Goal: Check status: Check status

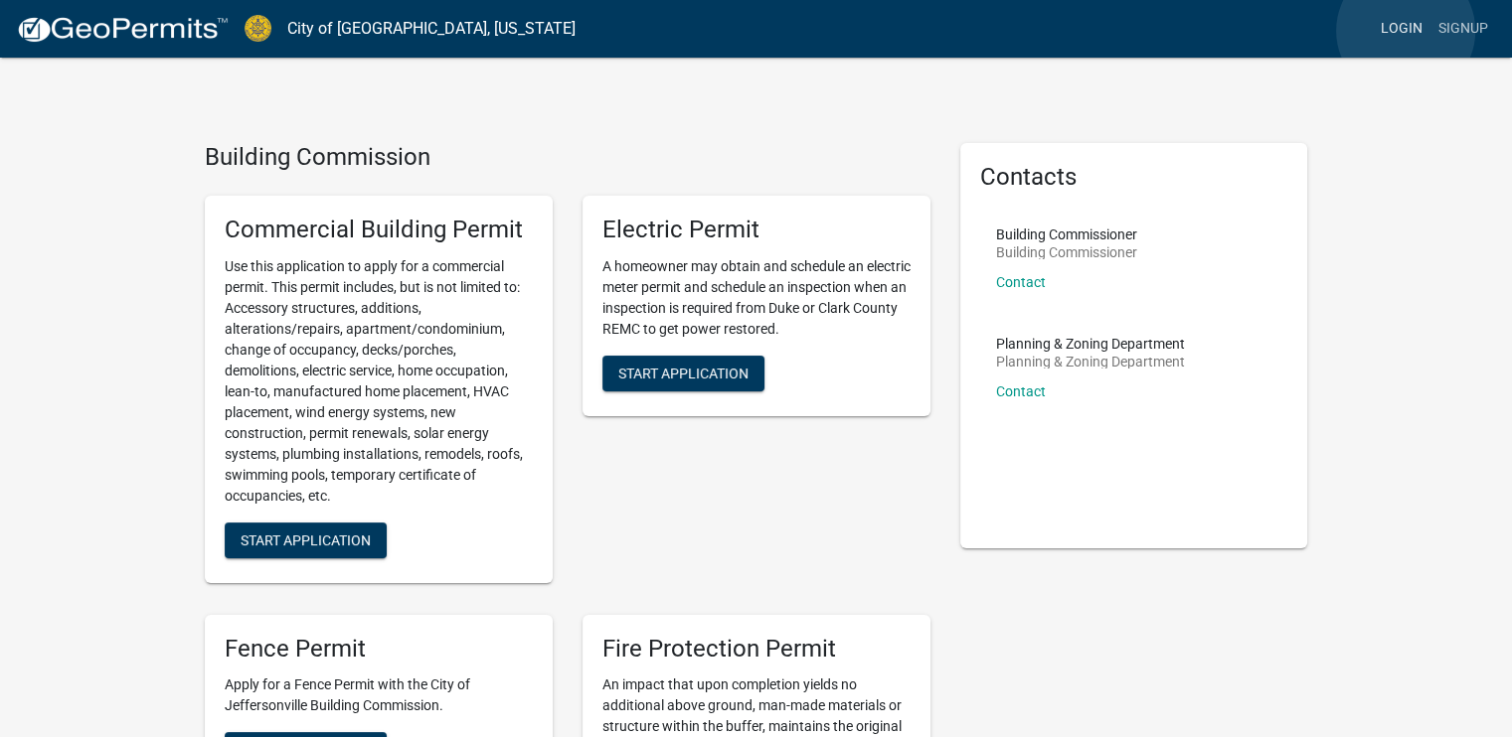
click at [1405, 31] on link "Login" at bounding box center [1401, 29] width 58 height 38
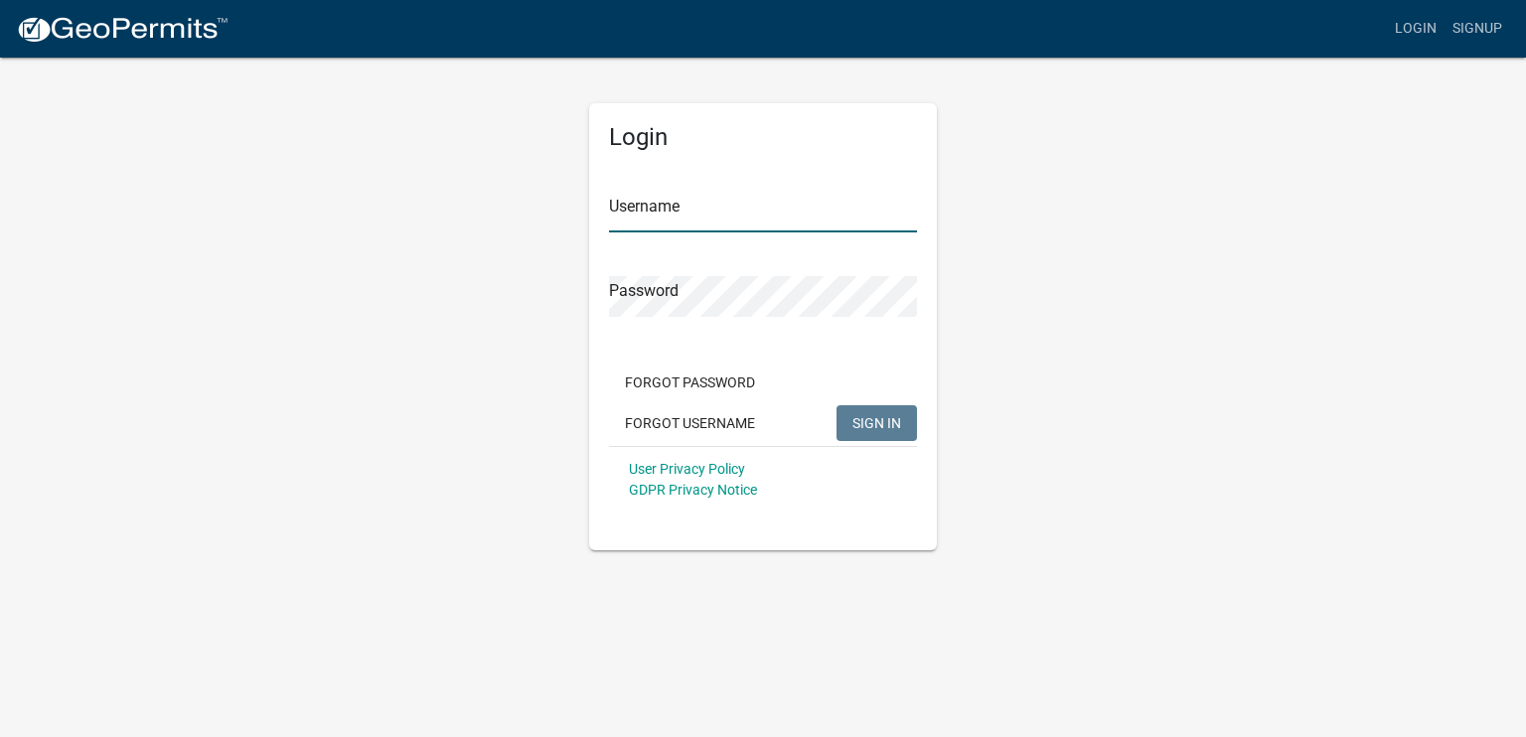
type input "Koorsen02"
click at [860, 422] on span "SIGN IN" at bounding box center [877, 422] width 49 height 16
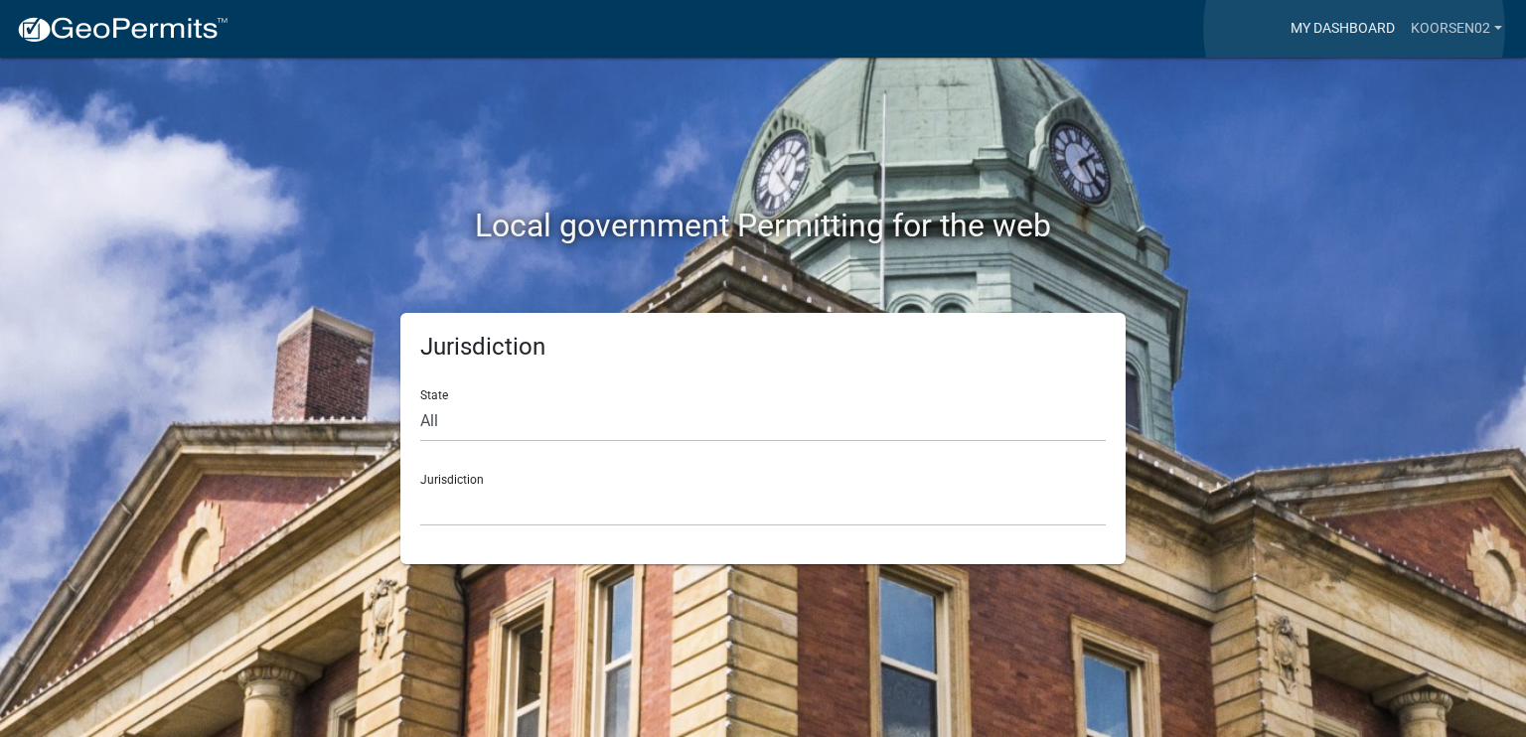
click at [1355, 29] on link "My Dashboard" at bounding box center [1343, 29] width 120 height 38
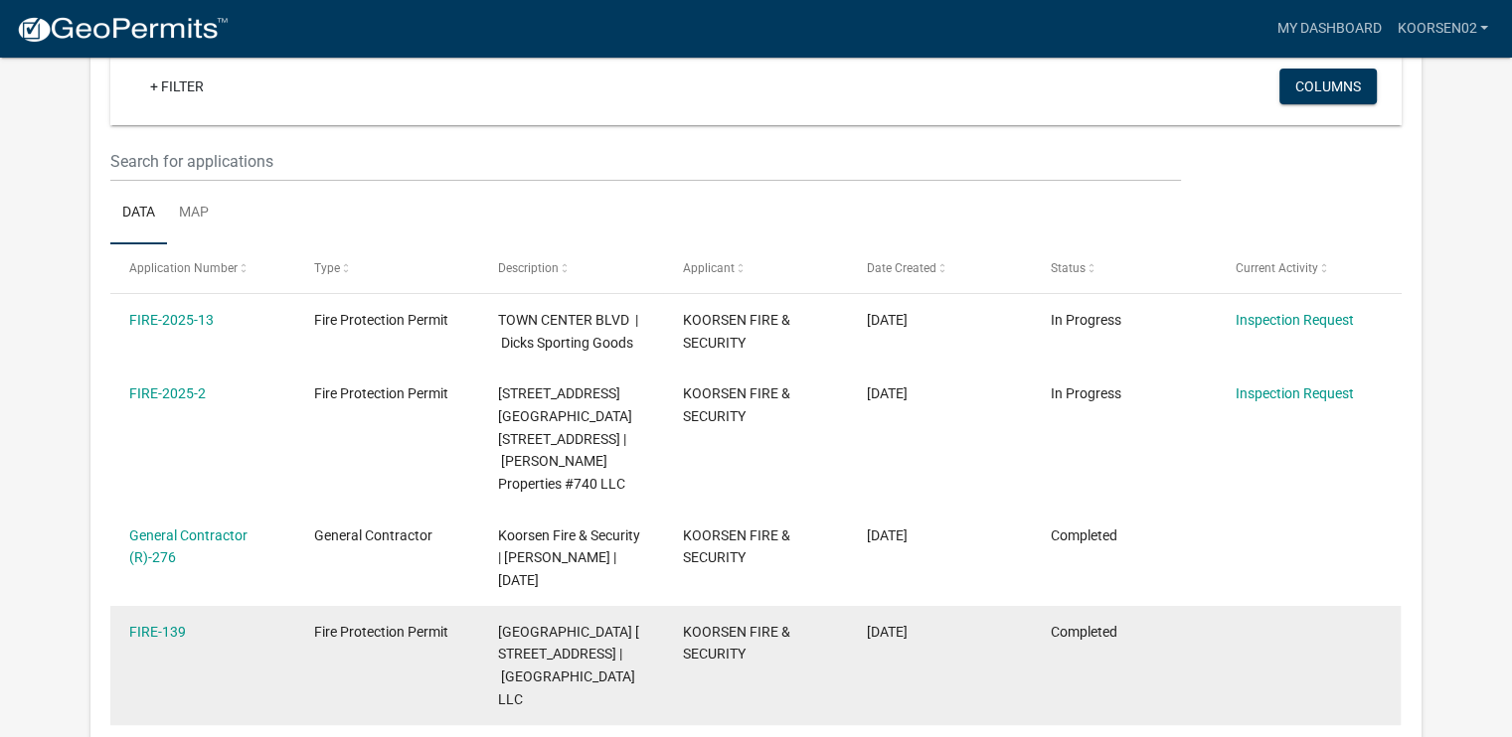
scroll to position [65, 0]
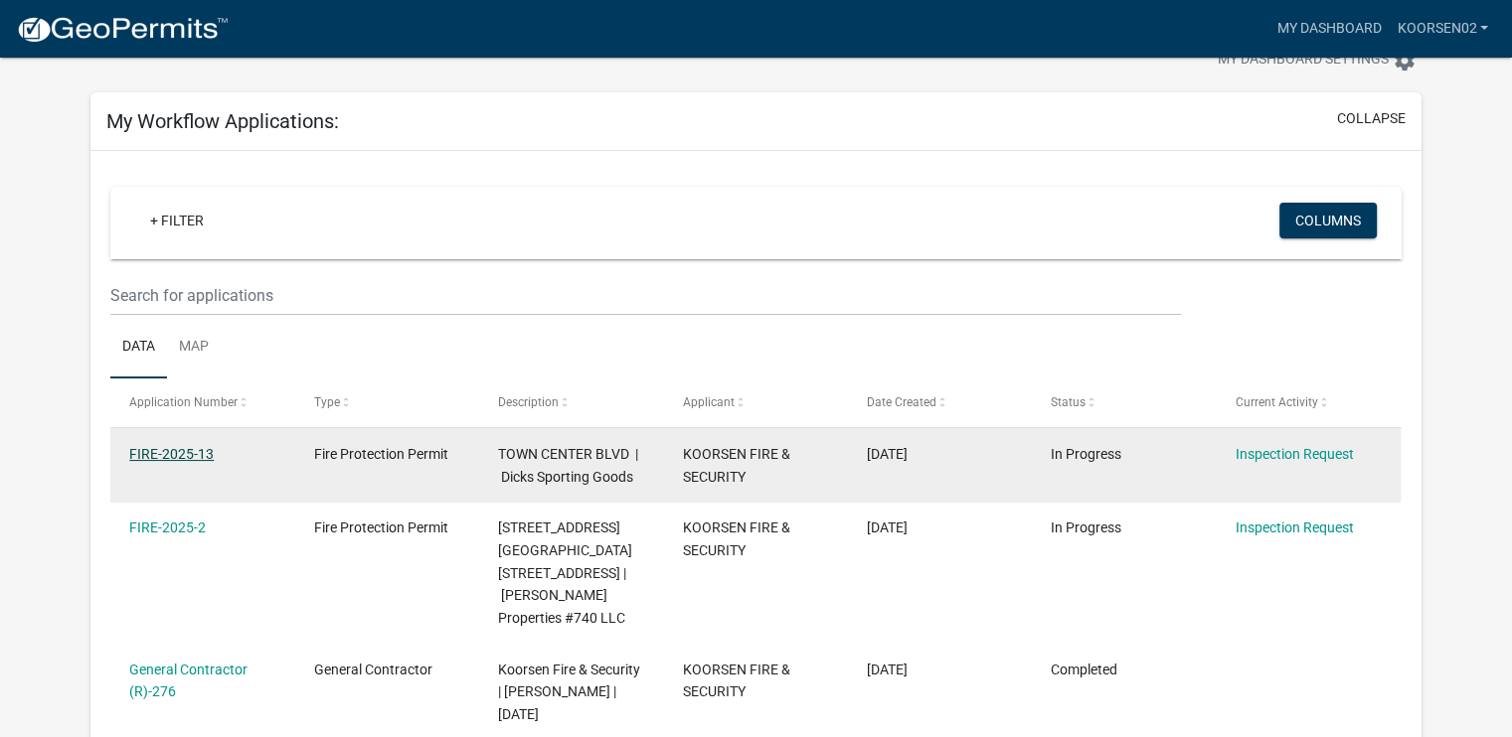
click at [156, 451] on link "FIRE-2025-13" at bounding box center [171, 454] width 84 height 16
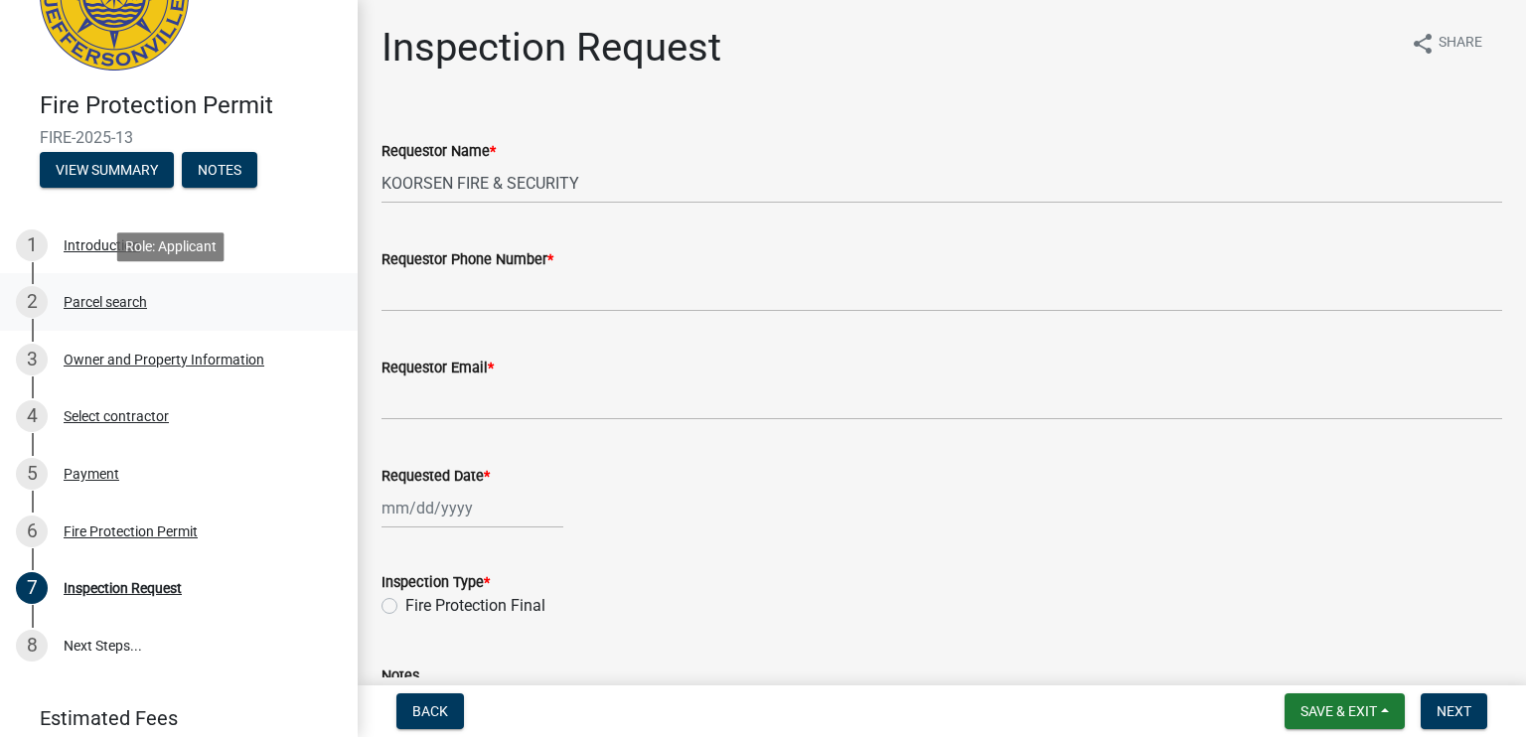
scroll to position [199, 0]
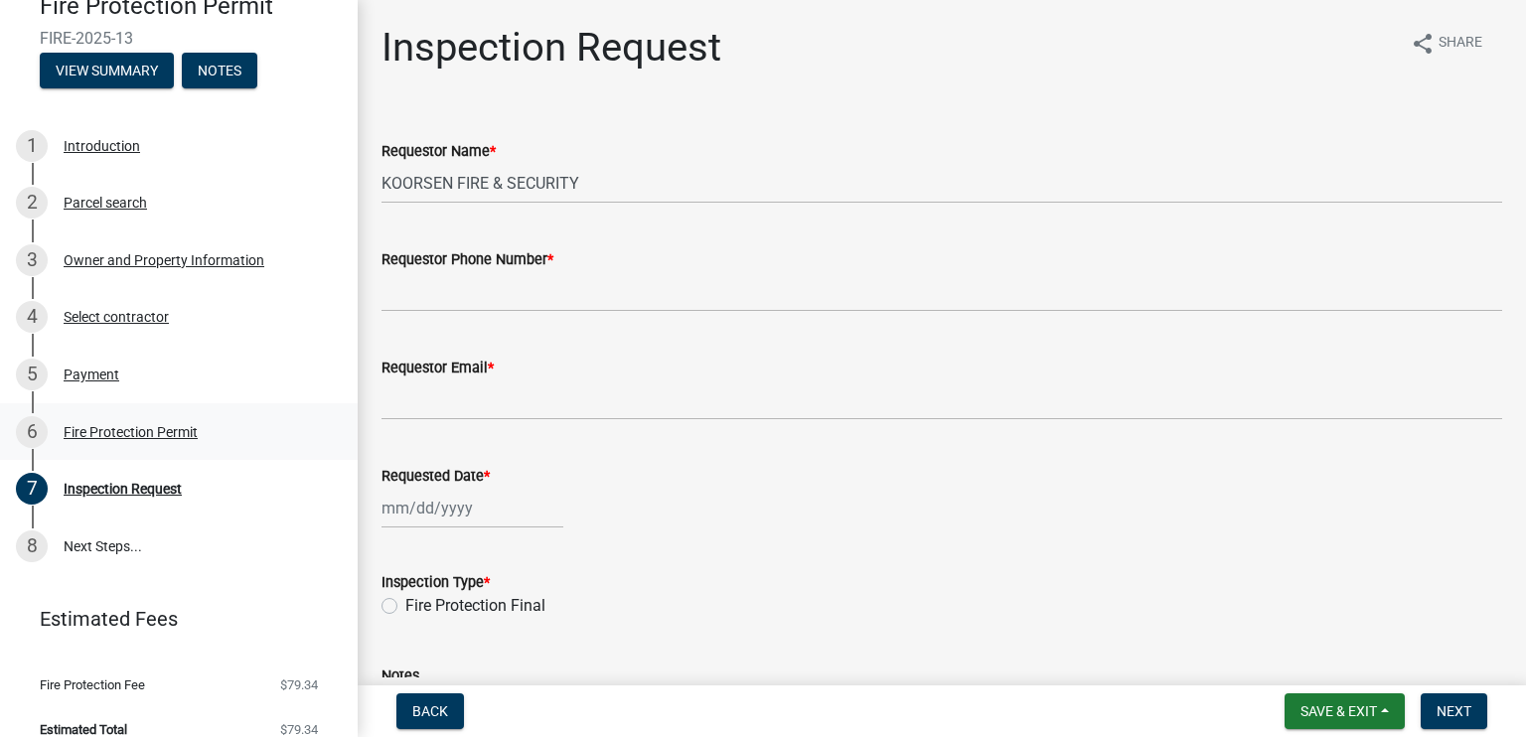
click at [107, 432] on div "Fire Protection Permit" at bounding box center [131, 432] width 134 height 14
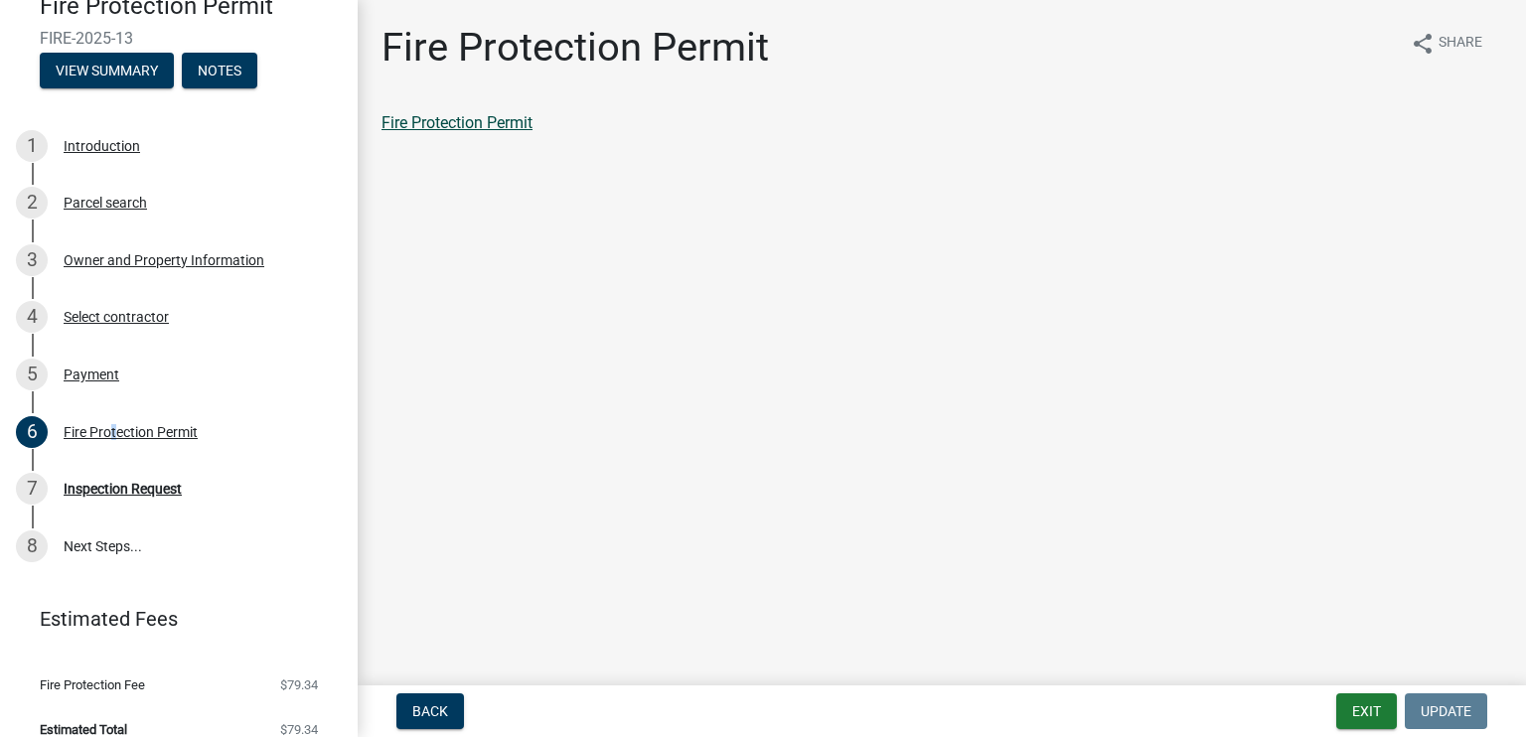
click at [510, 125] on link "Fire Protection Permit" at bounding box center [457, 122] width 151 height 19
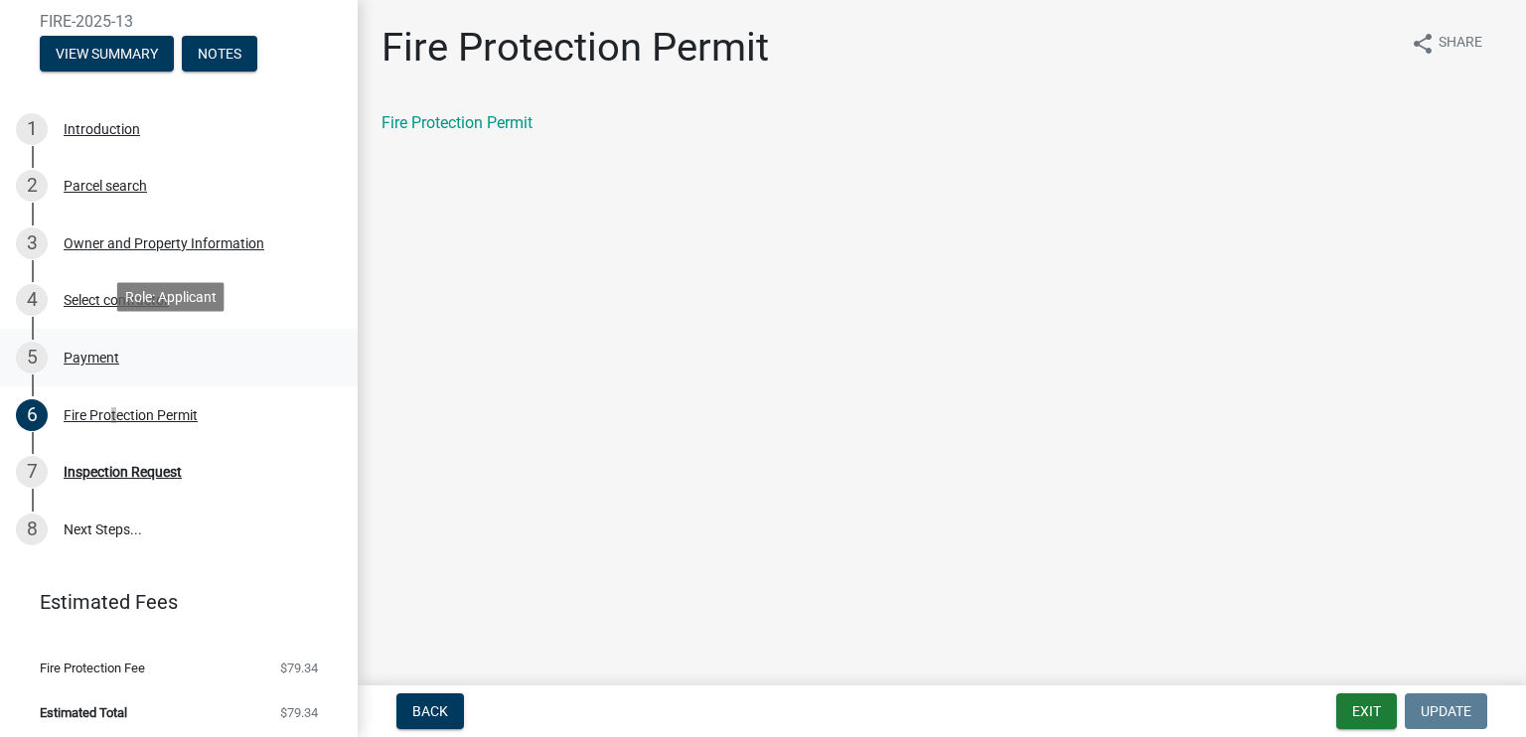
scroll to position [221, 0]
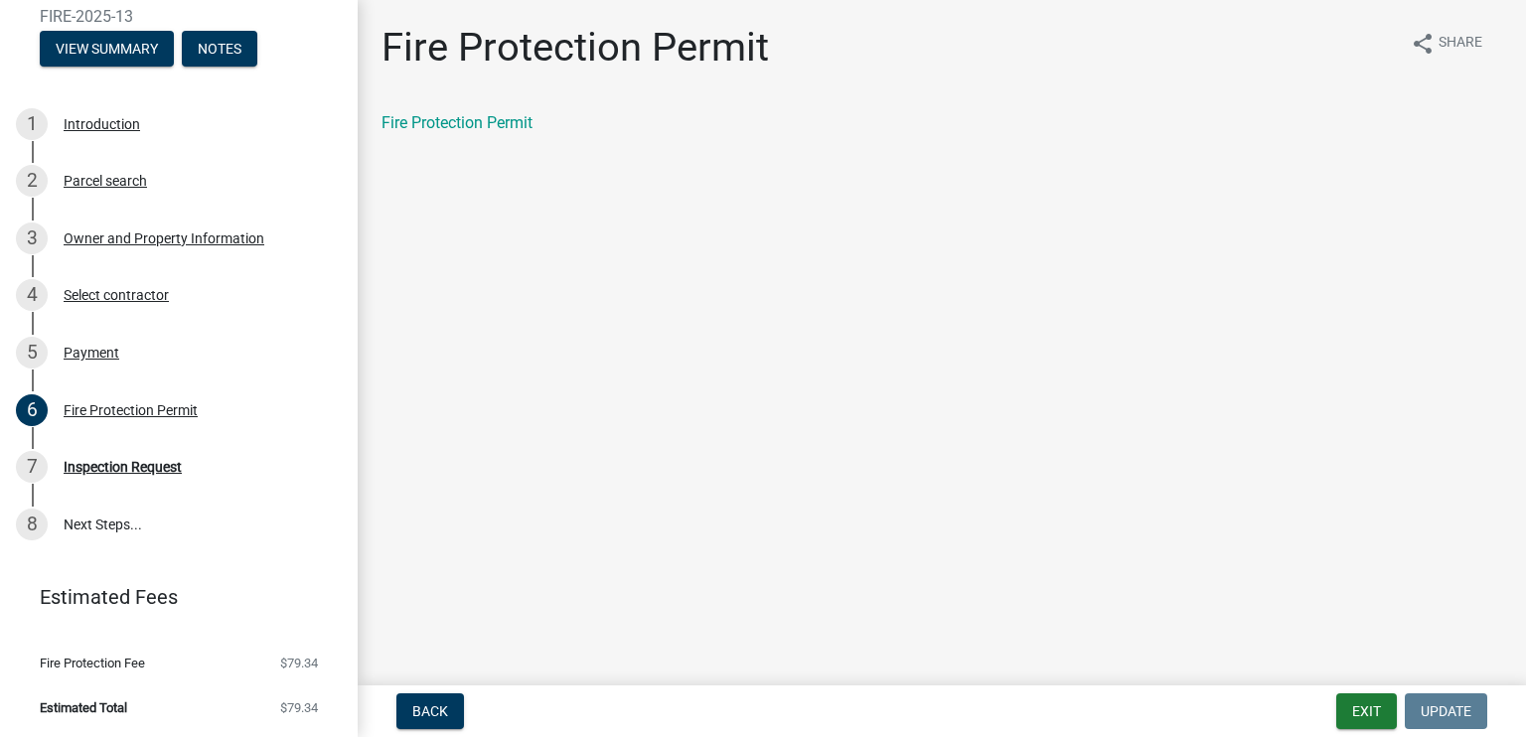
click at [110, 599] on link "Estimated Fees" at bounding box center [171, 597] width 310 height 40
click at [122, 709] on span "Estimated Total" at bounding box center [83, 708] width 87 height 13
click at [291, 708] on span "$79.34" at bounding box center [299, 708] width 38 height 13
click at [98, 710] on span "Estimated Total" at bounding box center [83, 708] width 87 height 13
click at [112, 596] on link "Estimated Fees" at bounding box center [171, 597] width 310 height 40
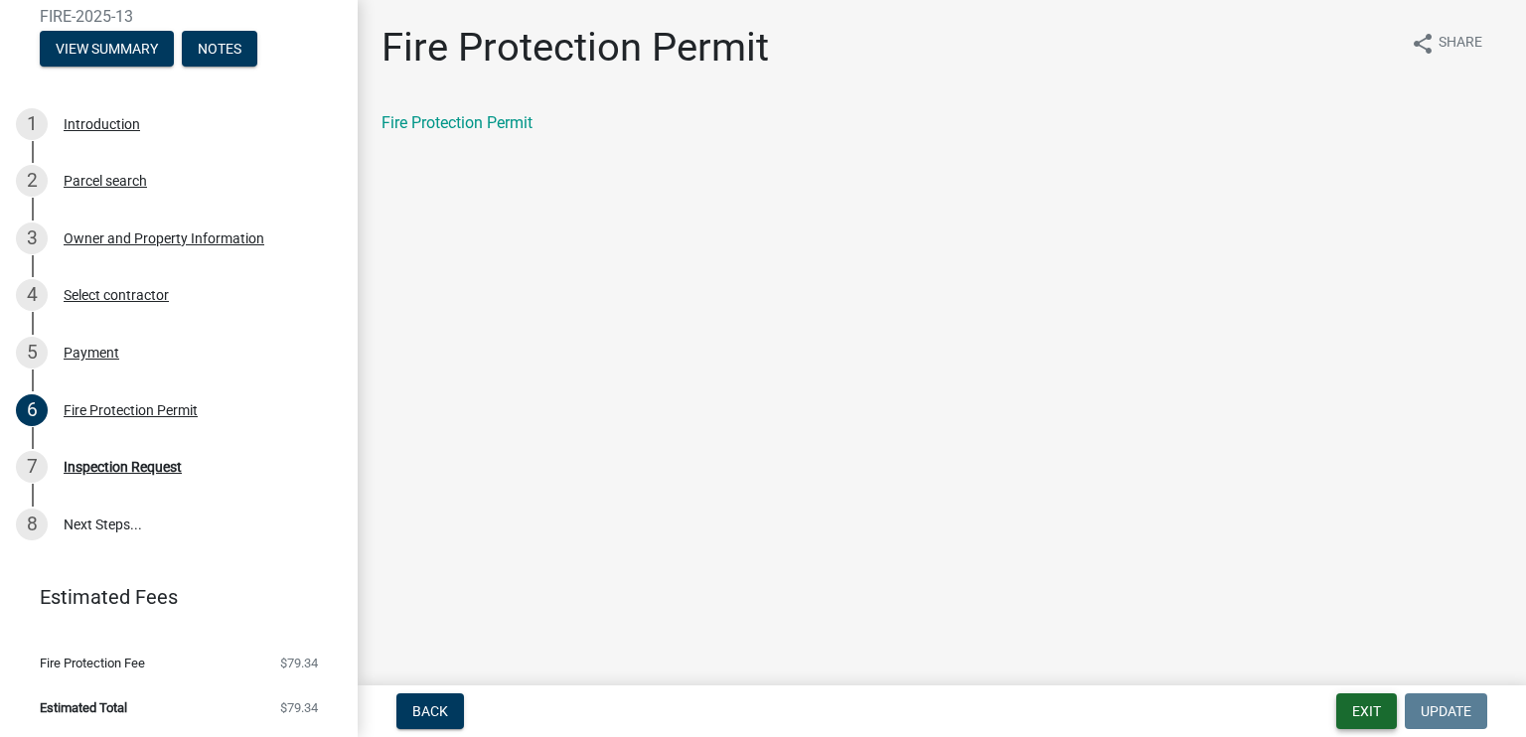
click at [1367, 709] on button "Exit" at bounding box center [1367, 712] width 61 height 36
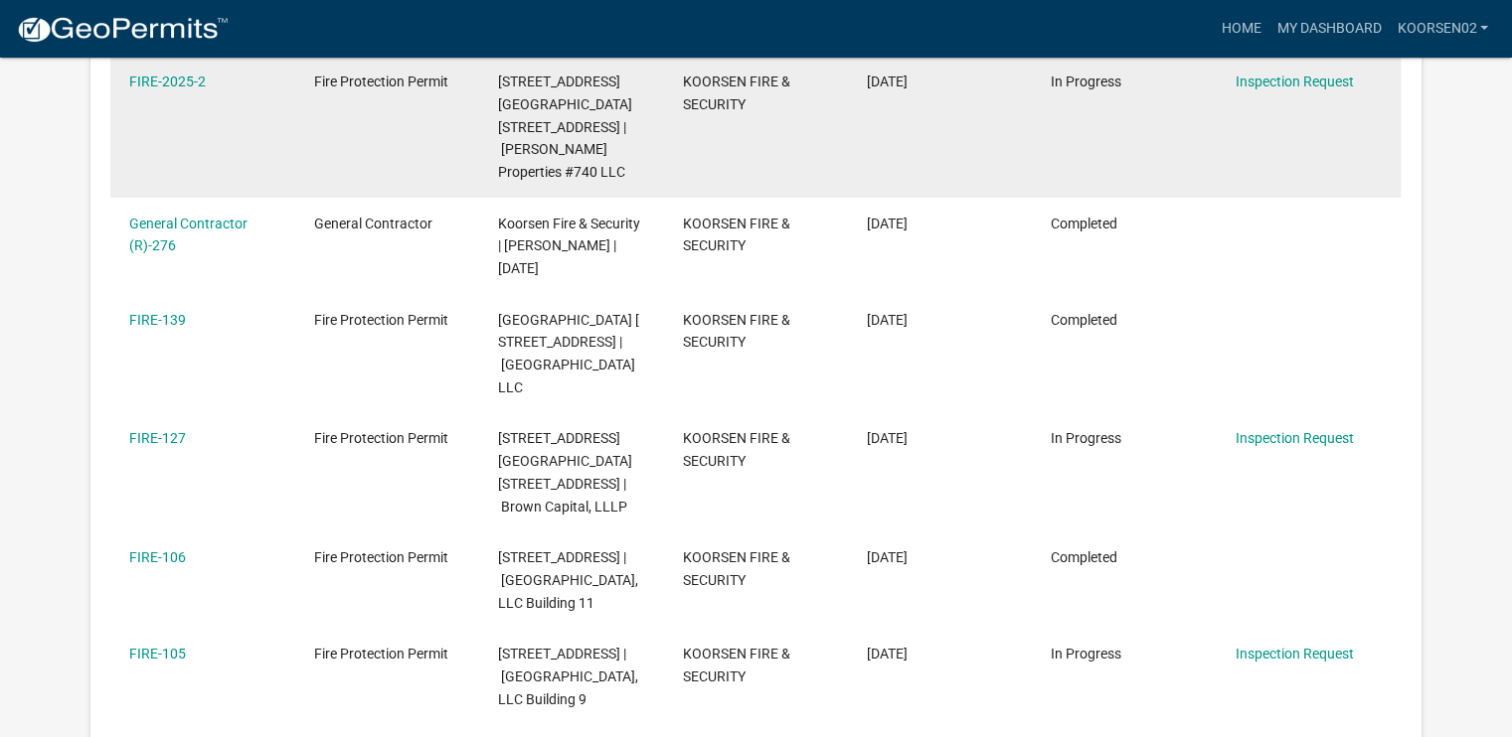
scroll to position [411, 0]
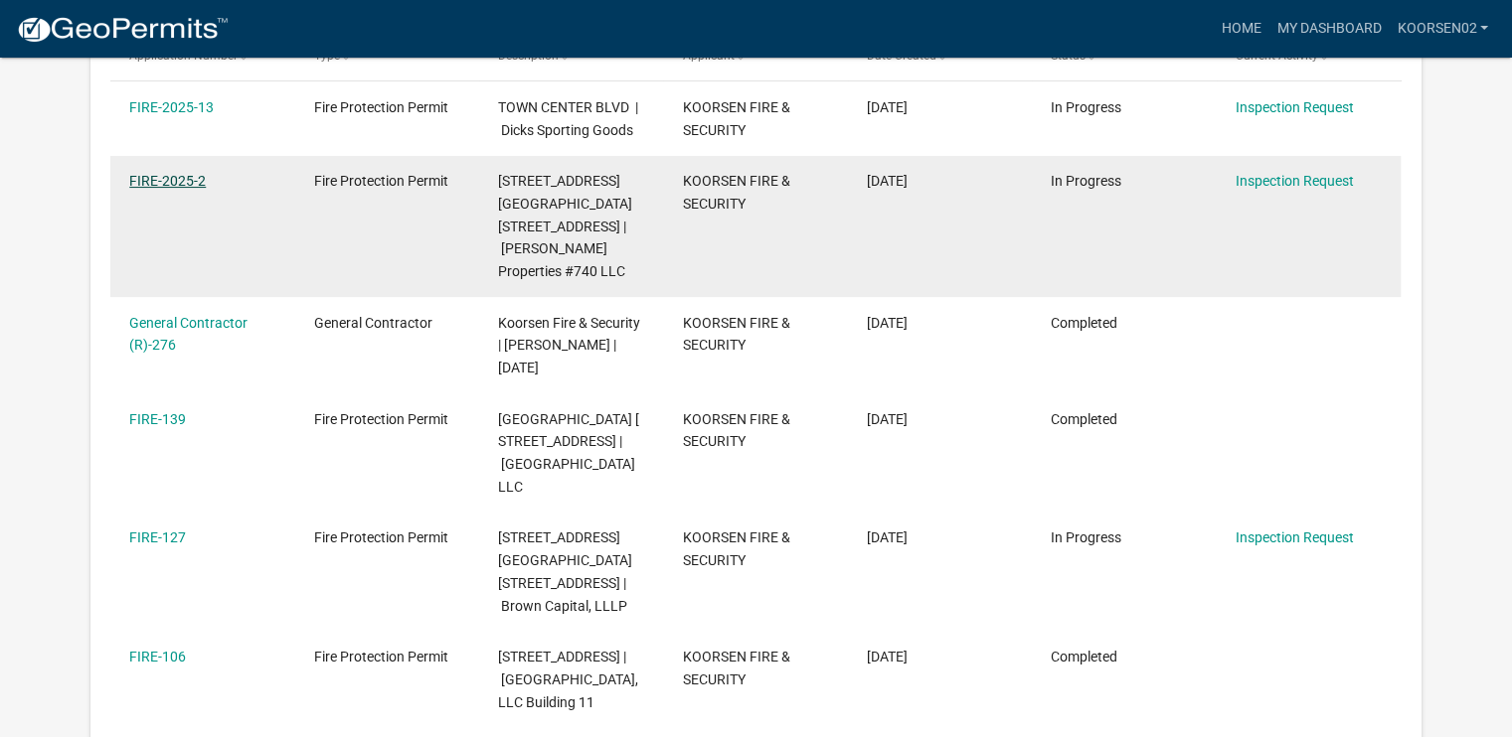
click at [188, 182] on link "FIRE-2025-2" at bounding box center [167, 181] width 77 height 16
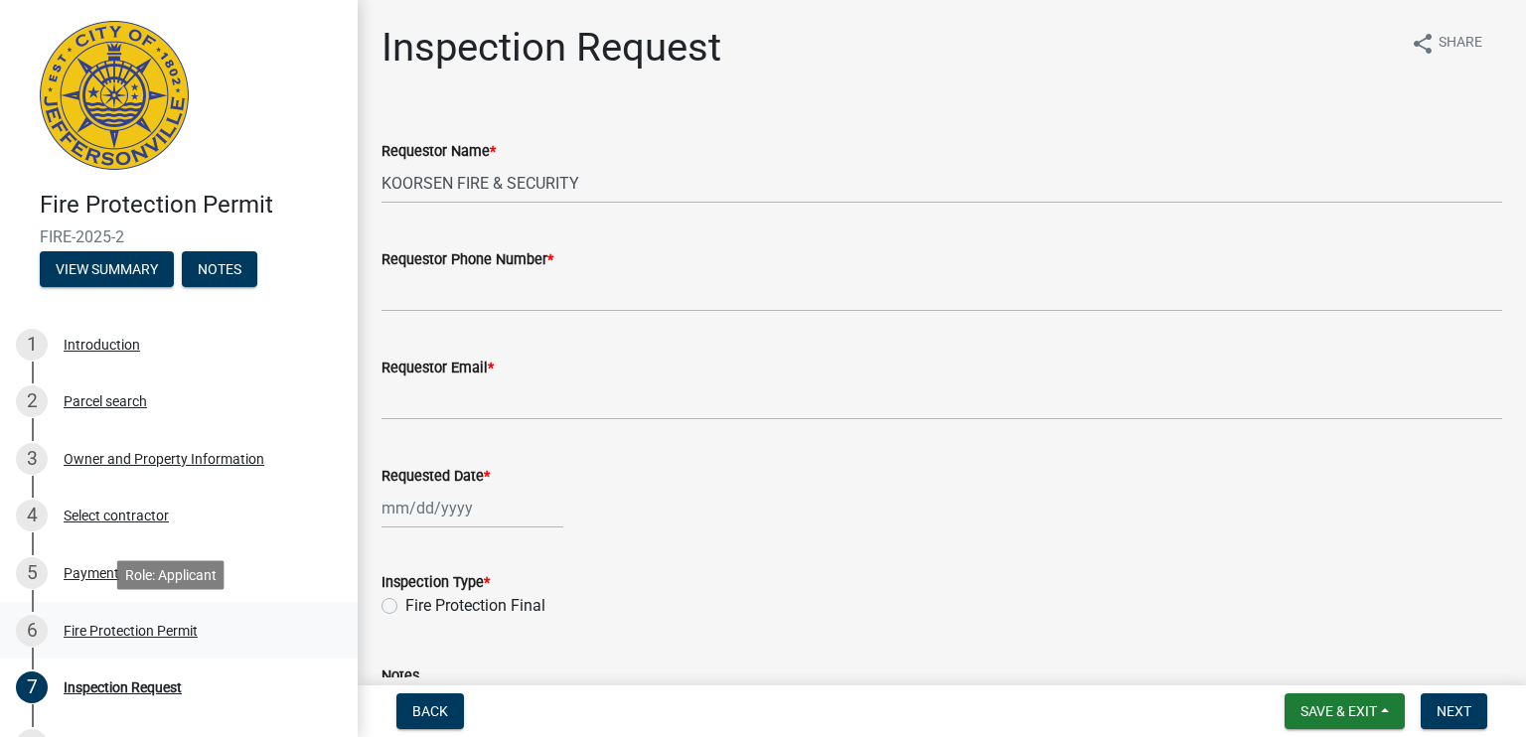
click at [127, 632] on div "Fire Protection Permit" at bounding box center [131, 631] width 134 height 14
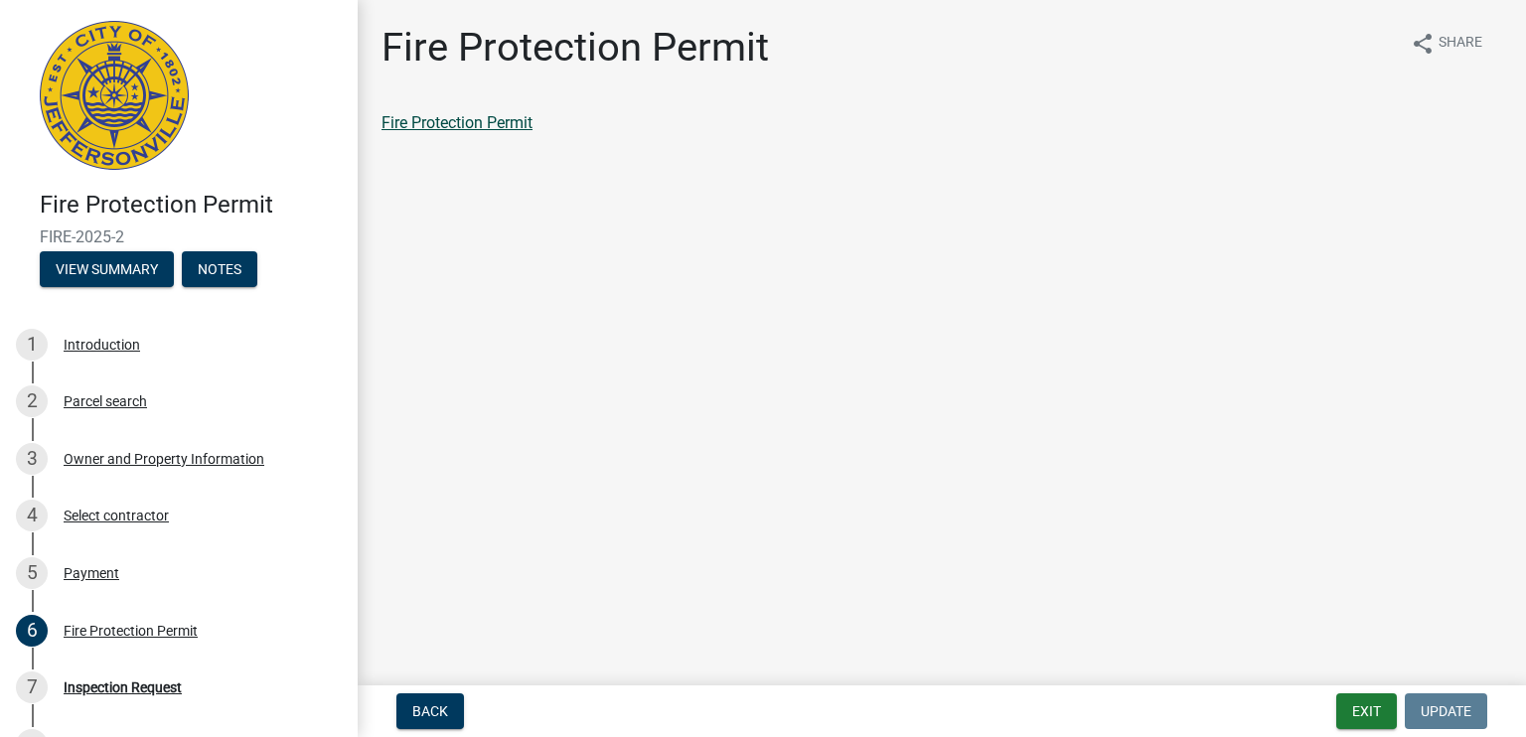
click at [507, 121] on link "Fire Protection Permit" at bounding box center [457, 122] width 151 height 19
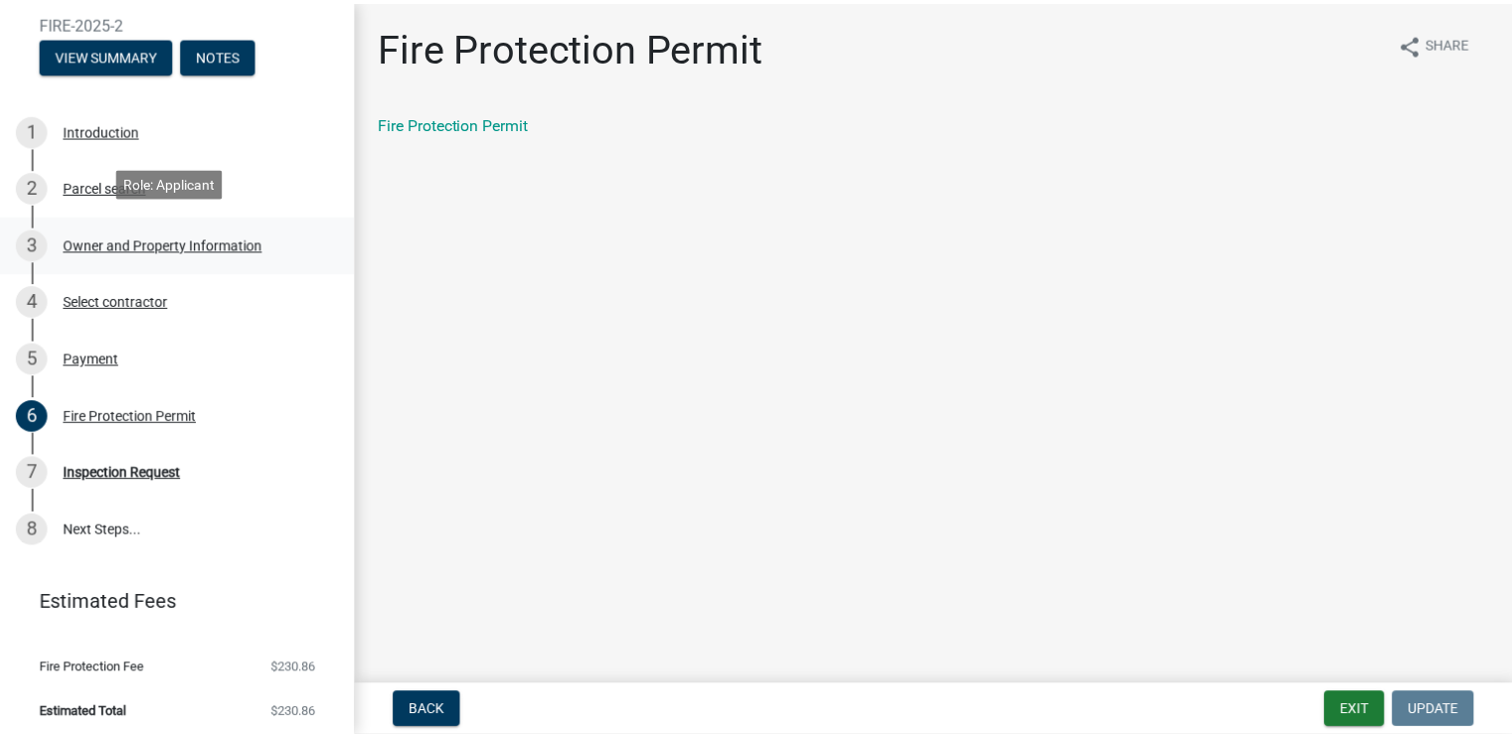
scroll to position [221, 0]
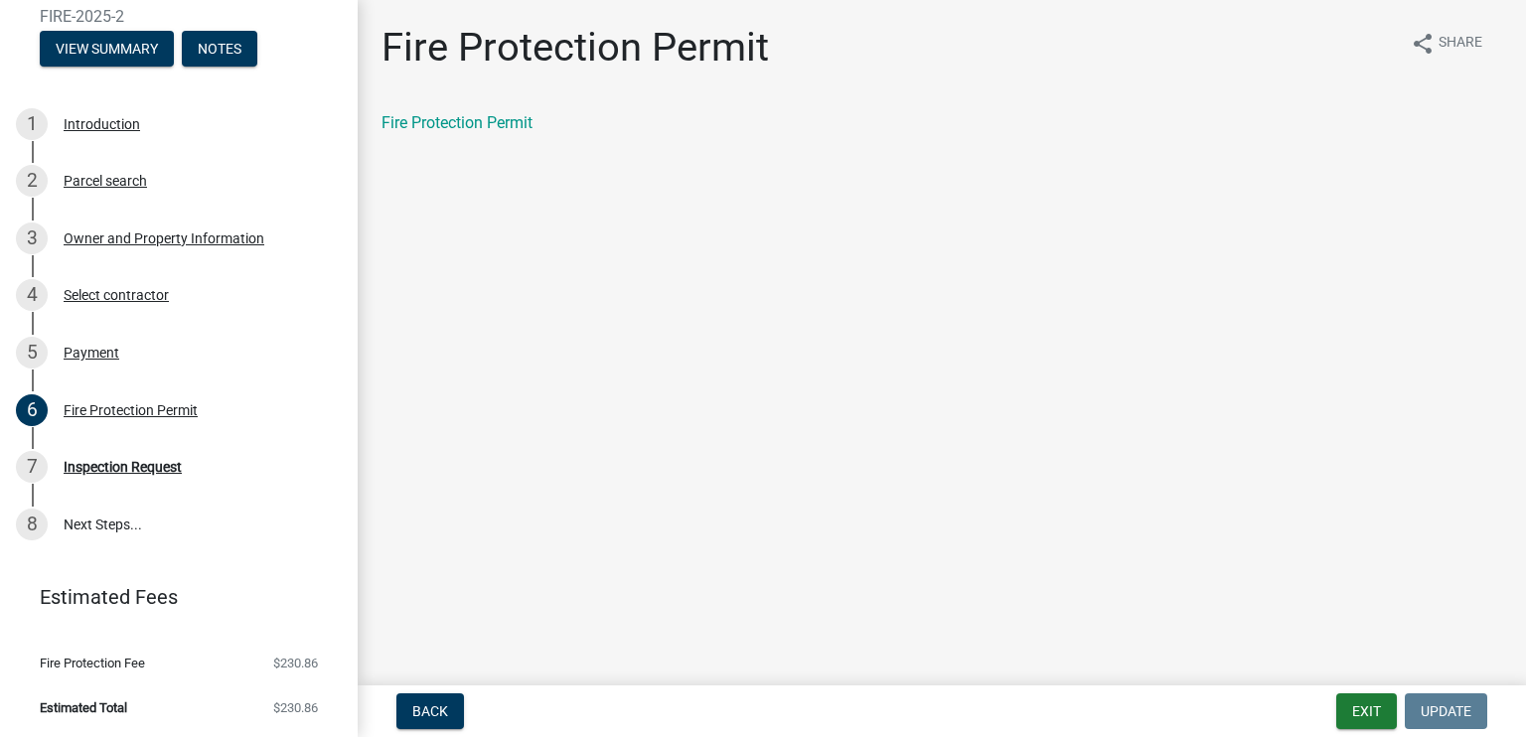
click at [632, 391] on main "Fire Protection Permit share Share Fire Protection Permit" at bounding box center [942, 339] width 1169 height 678
click at [1363, 707] on button "Exit" at bounding box center [1367, 712] width 61 height 36
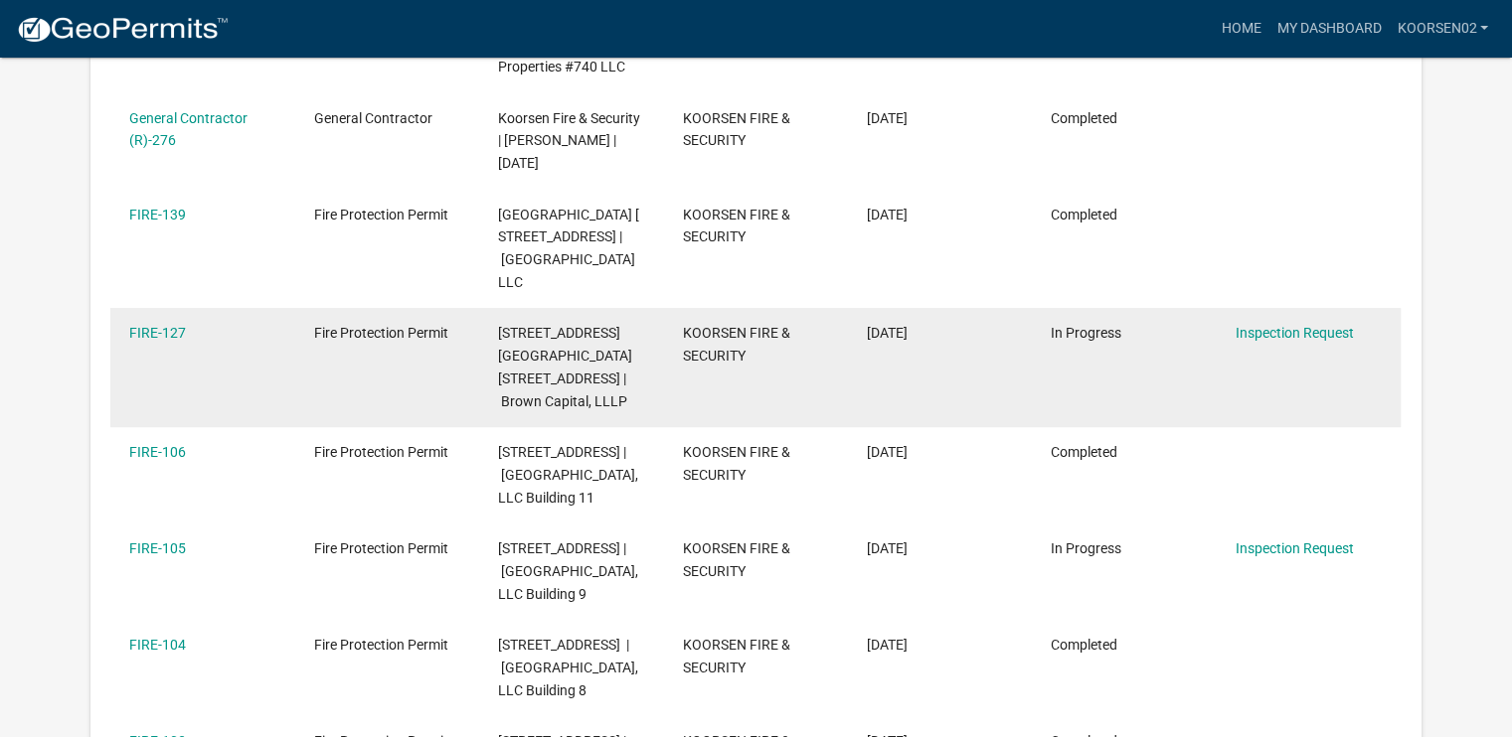
scroll to position [661, 0]
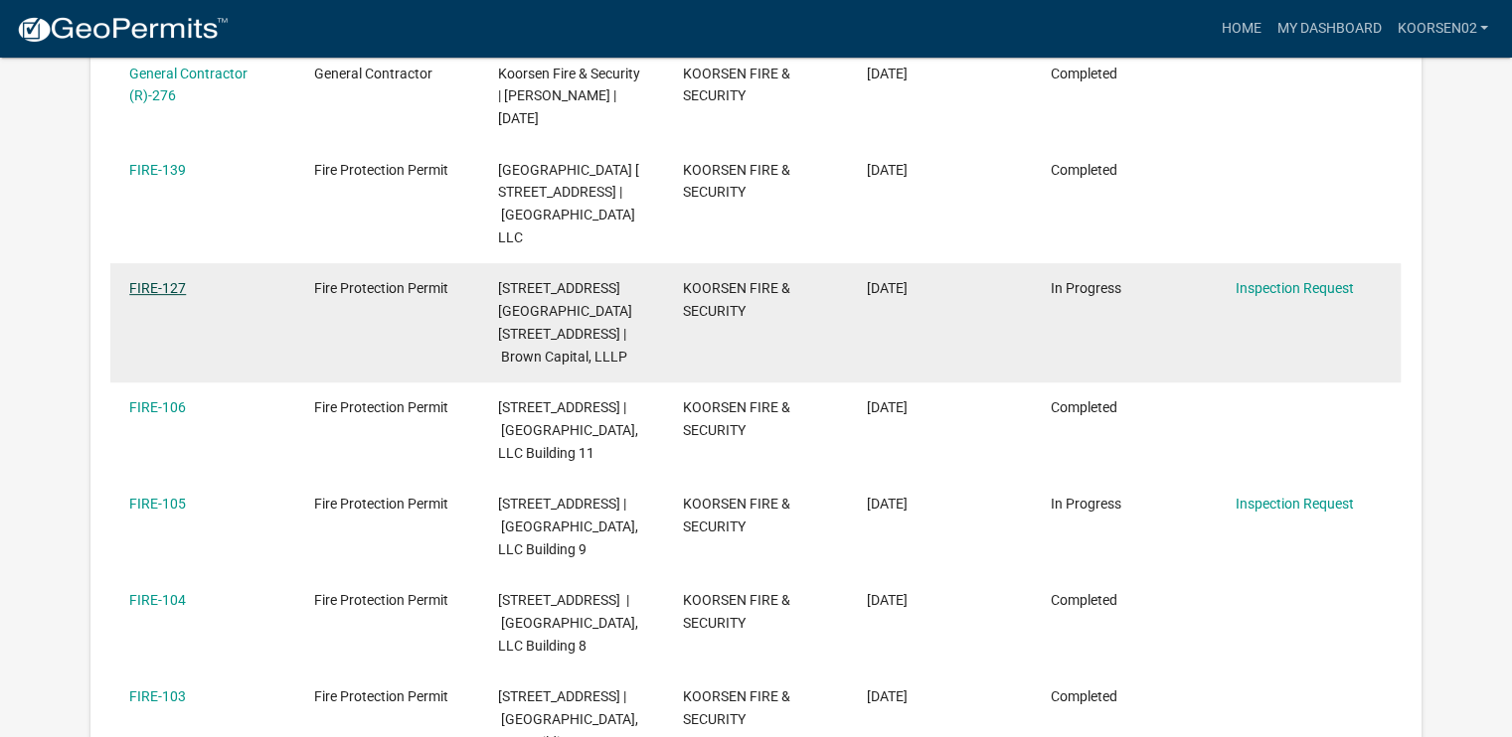
click at [167, 287] on link "FIRE-127" at bounding box center [157, 288] width 57 height 16
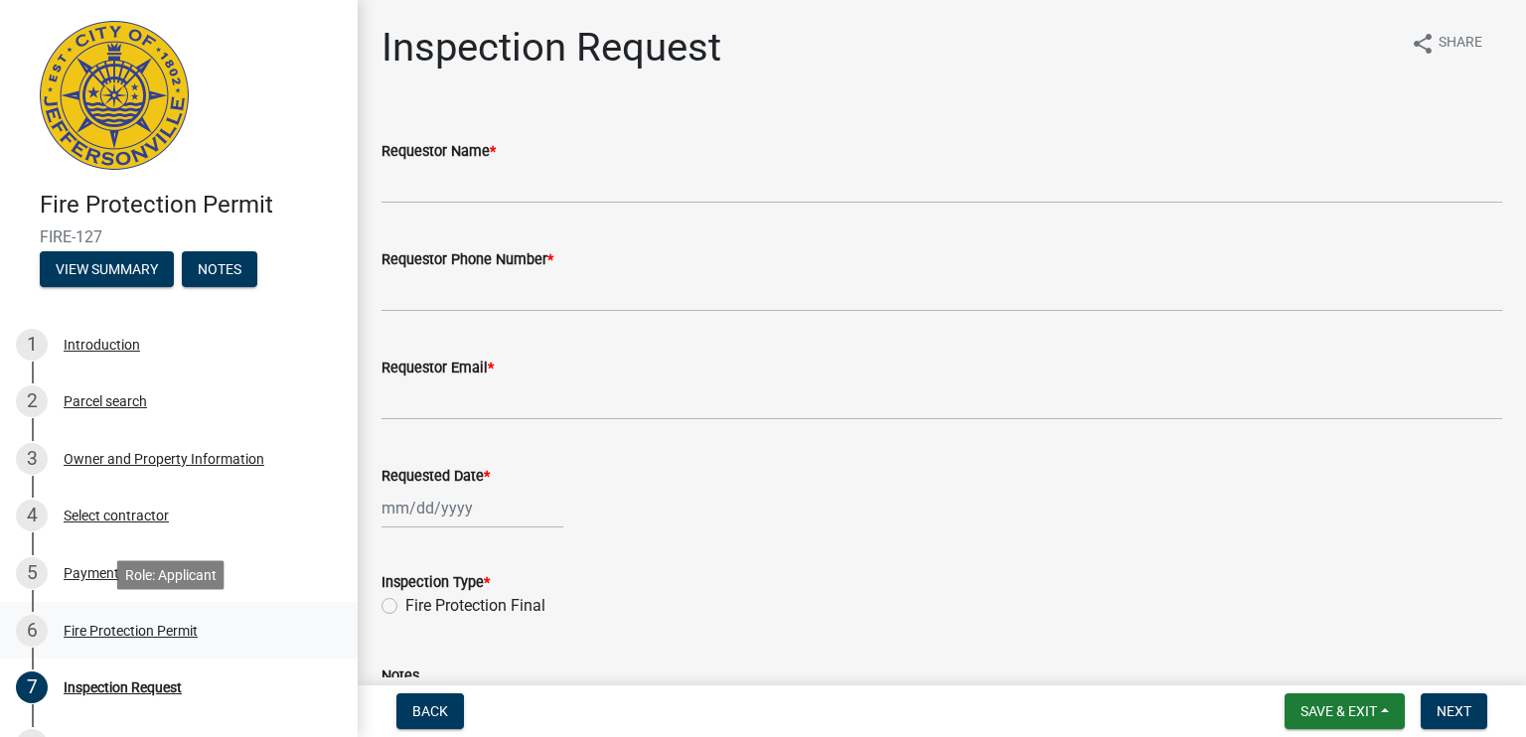
click at [162, 631] on div "Fire Protection Permit" at bounding box center [131, 631] width 134 height 14
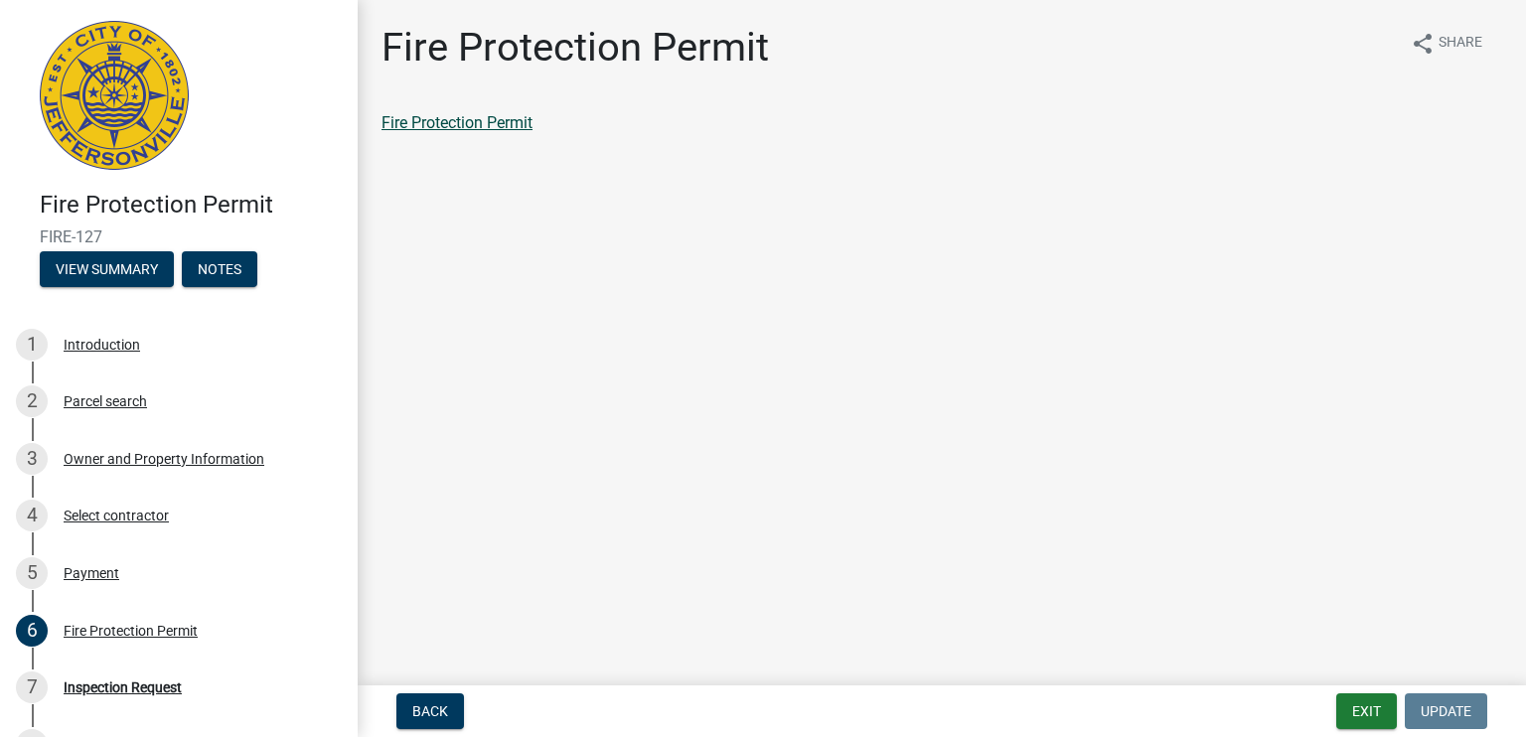
click at [520, 119] on link "Fire Protection Permit" at bounding box center [457, 122] width 151 height 19
